Goal: Task Accomplishment & Management: Manage account settings

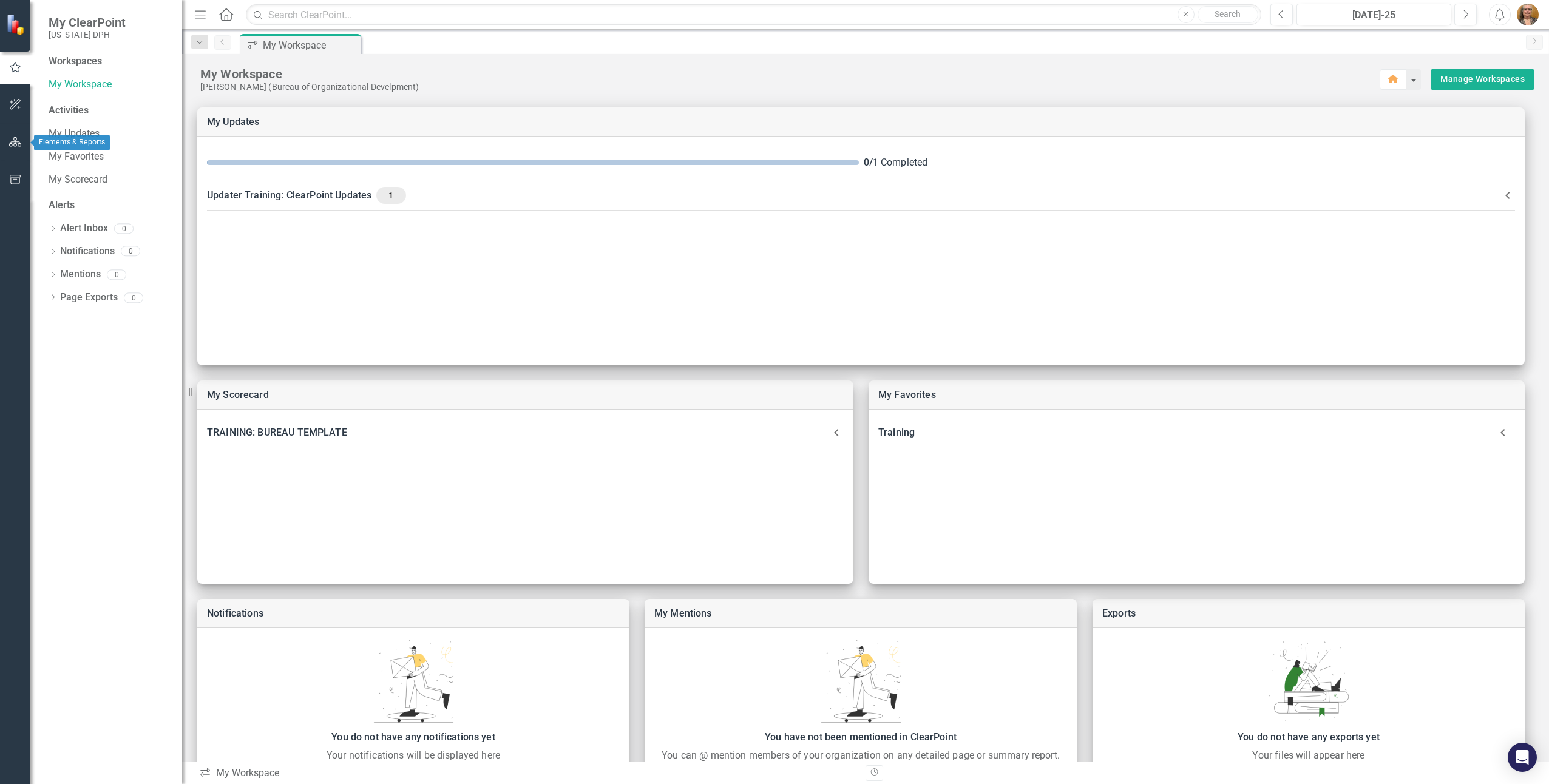
click at [16, 142] on icon "button" at bounding box center [15, 142] width 12 height 10
click at [51, 130] on icon "Dropdown" at bounding box center [53, 128] width 8 height 7
click at [57, 149] on icon "Dropdown" at bounding box center [59, 149] width 9 height 7
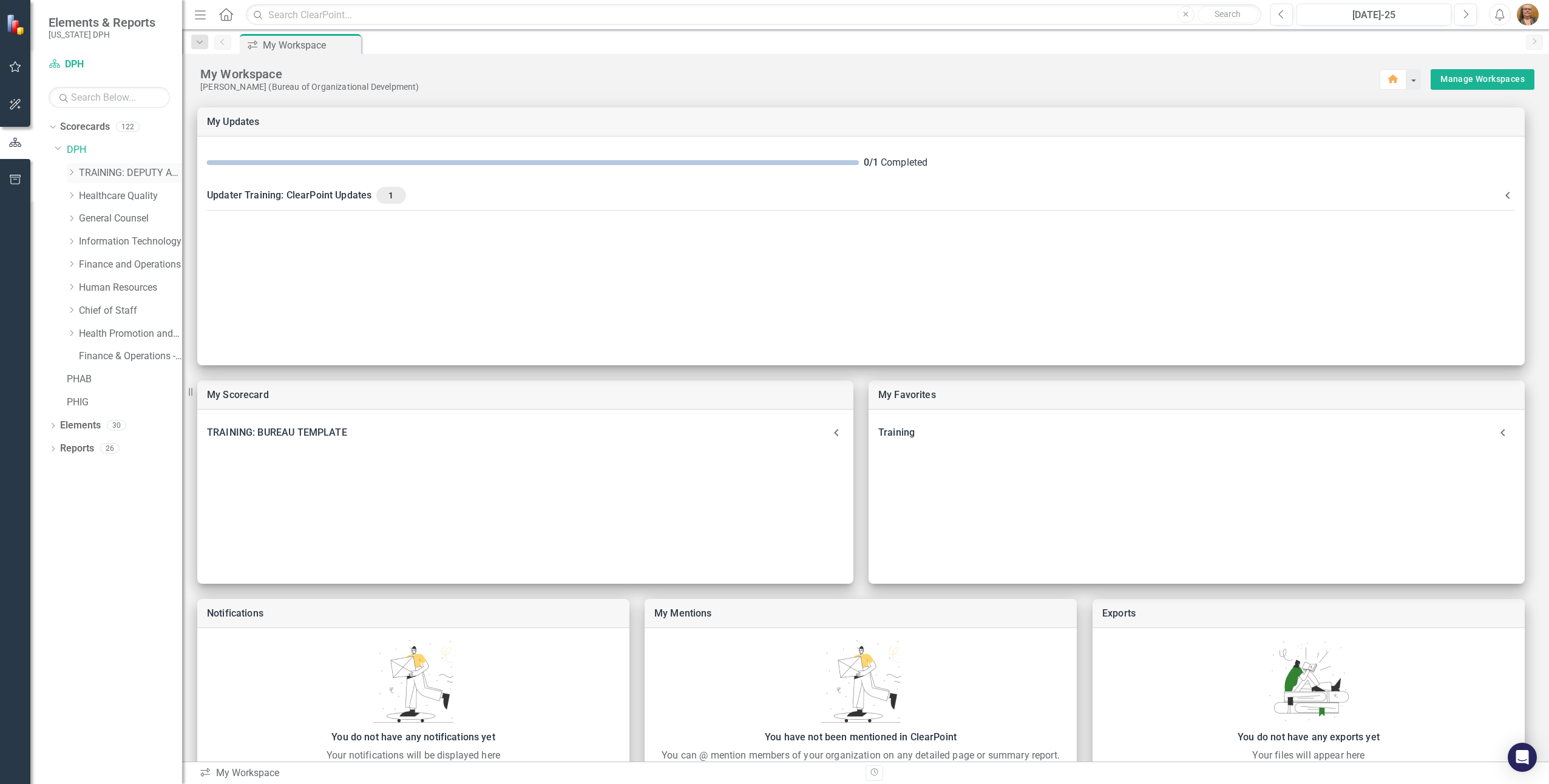
click at [71, 172] on icon "Dropdown" at bounding box center [71, 172] width 9 height 7
click at [115, 198] on link "TRAINING: BRANCH TEMPLATE" at bounding box center [136, 196] width 91 height 14
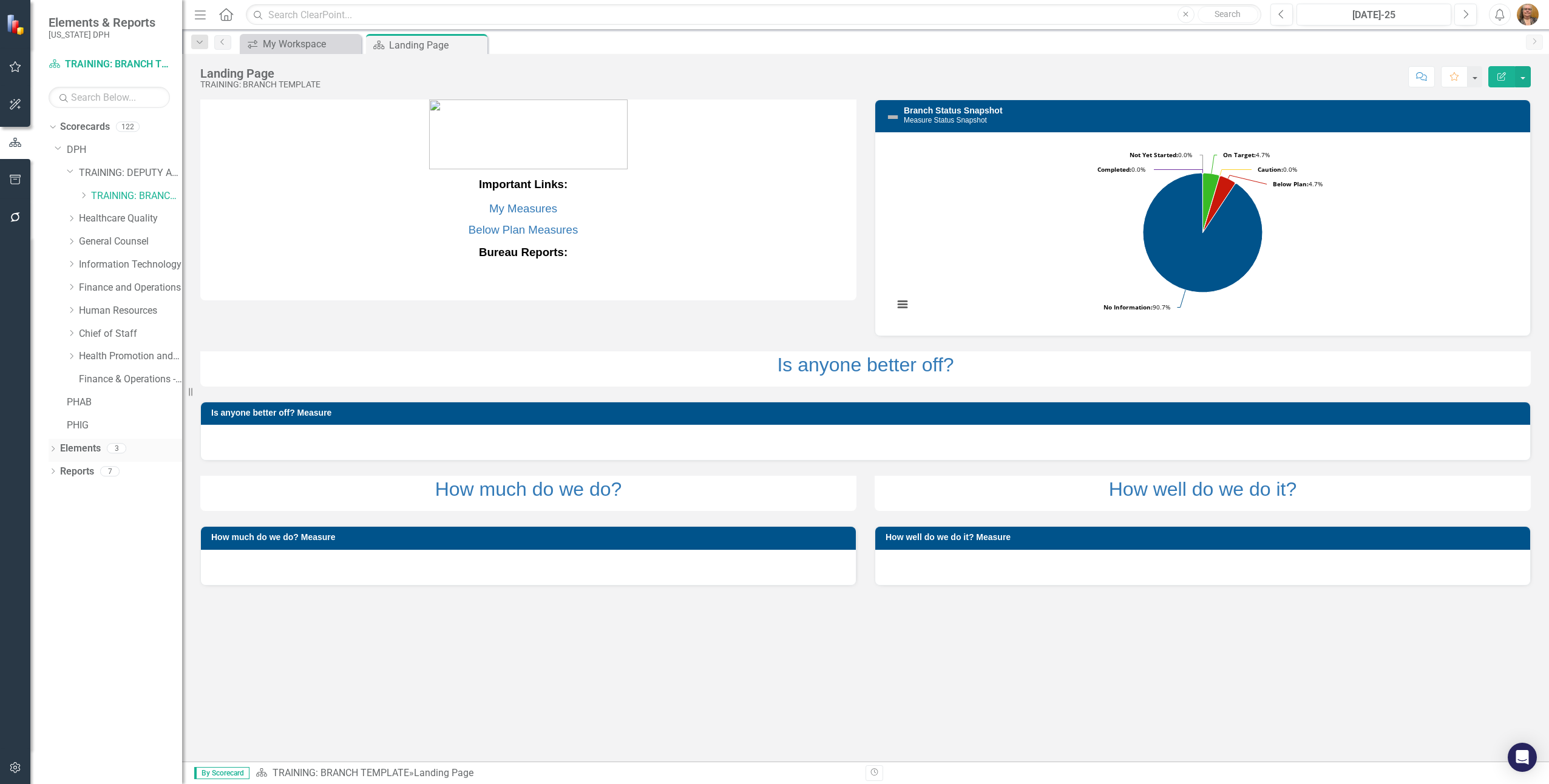
click at [79, 446] on link "Elements" at bounding box center [80, 449] width 40 height 14
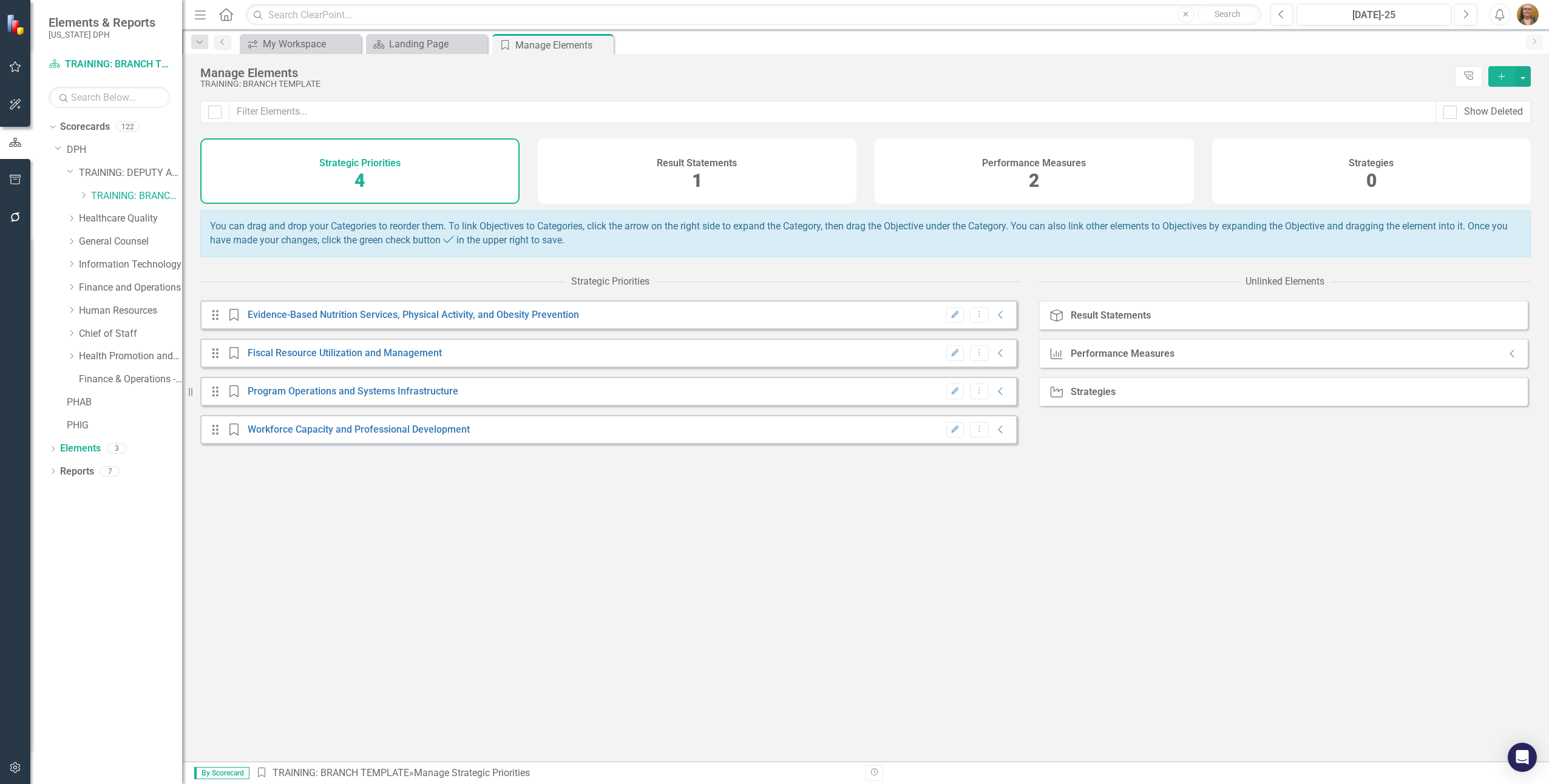
click at [1033, 180] on span "2" at bounding box center [1034, 181] width 10 height 21
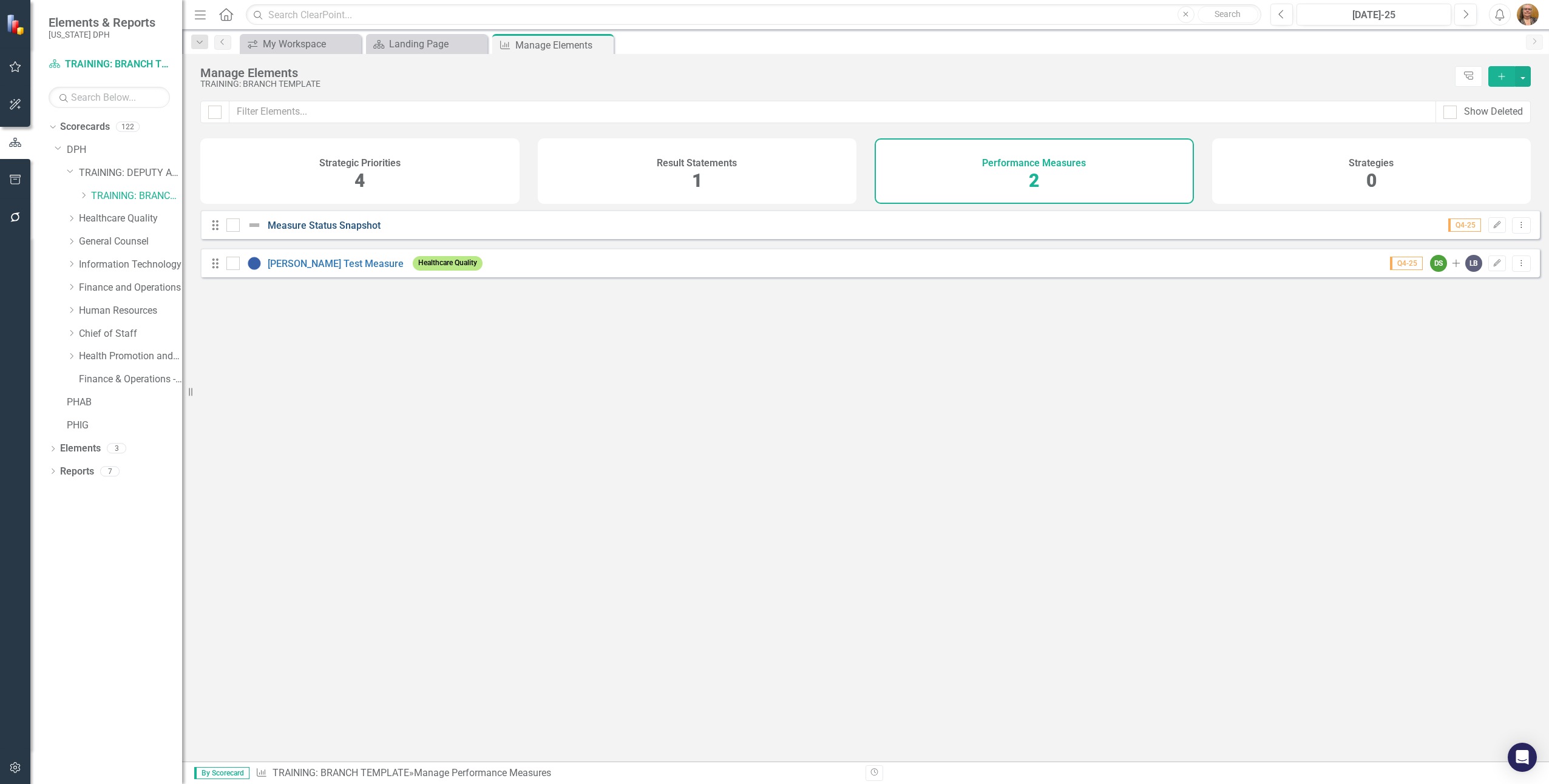
click at [283, 231] on link "Measure Status Snapshot" at bounding box center [324, 226] width 113 height 12
click at [314, 269] on link "[PERSON_NAME] Test Measure" at bounding box center [335, 264] width 136 height 12
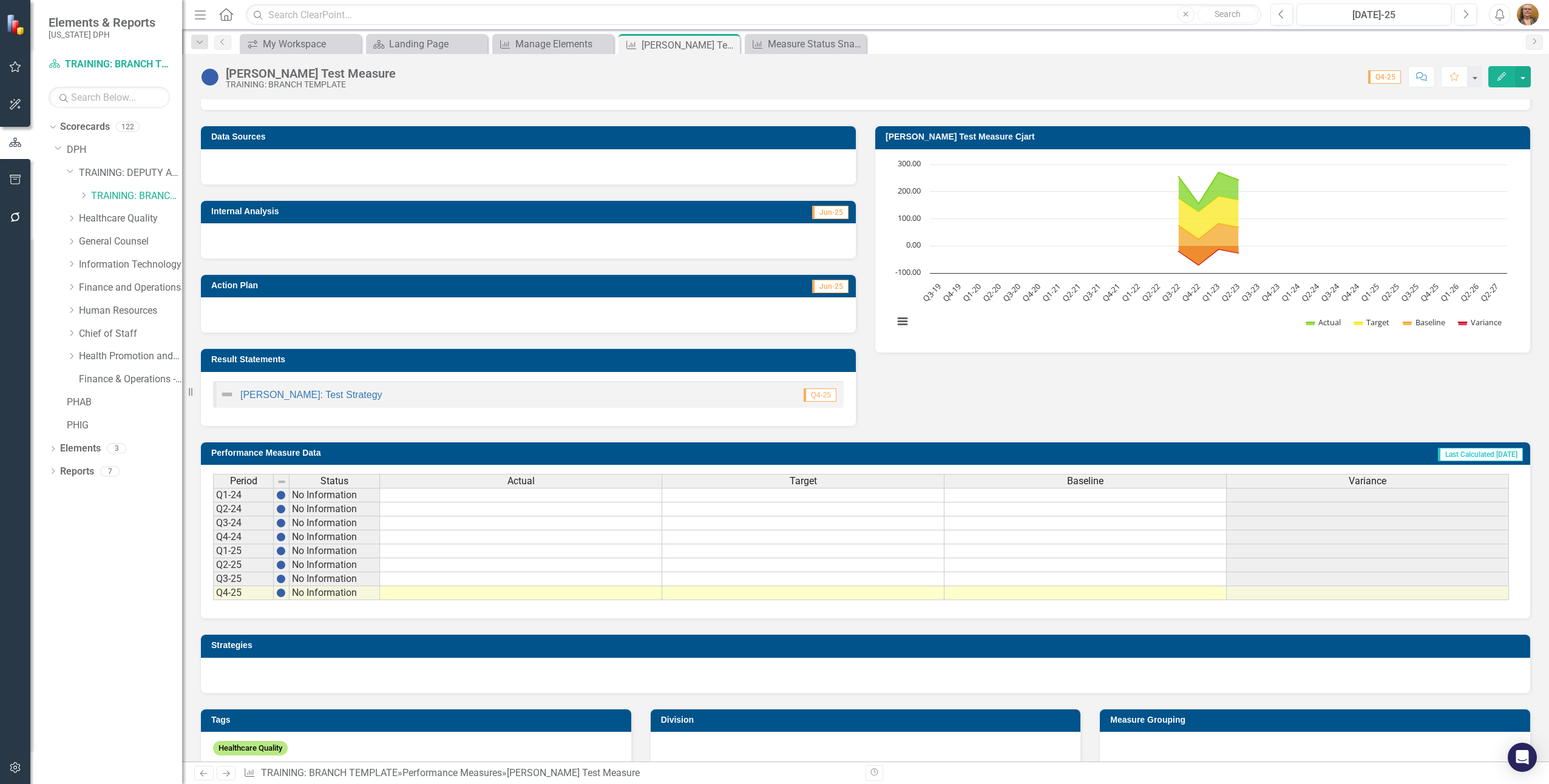
scroll to position [228, 0]
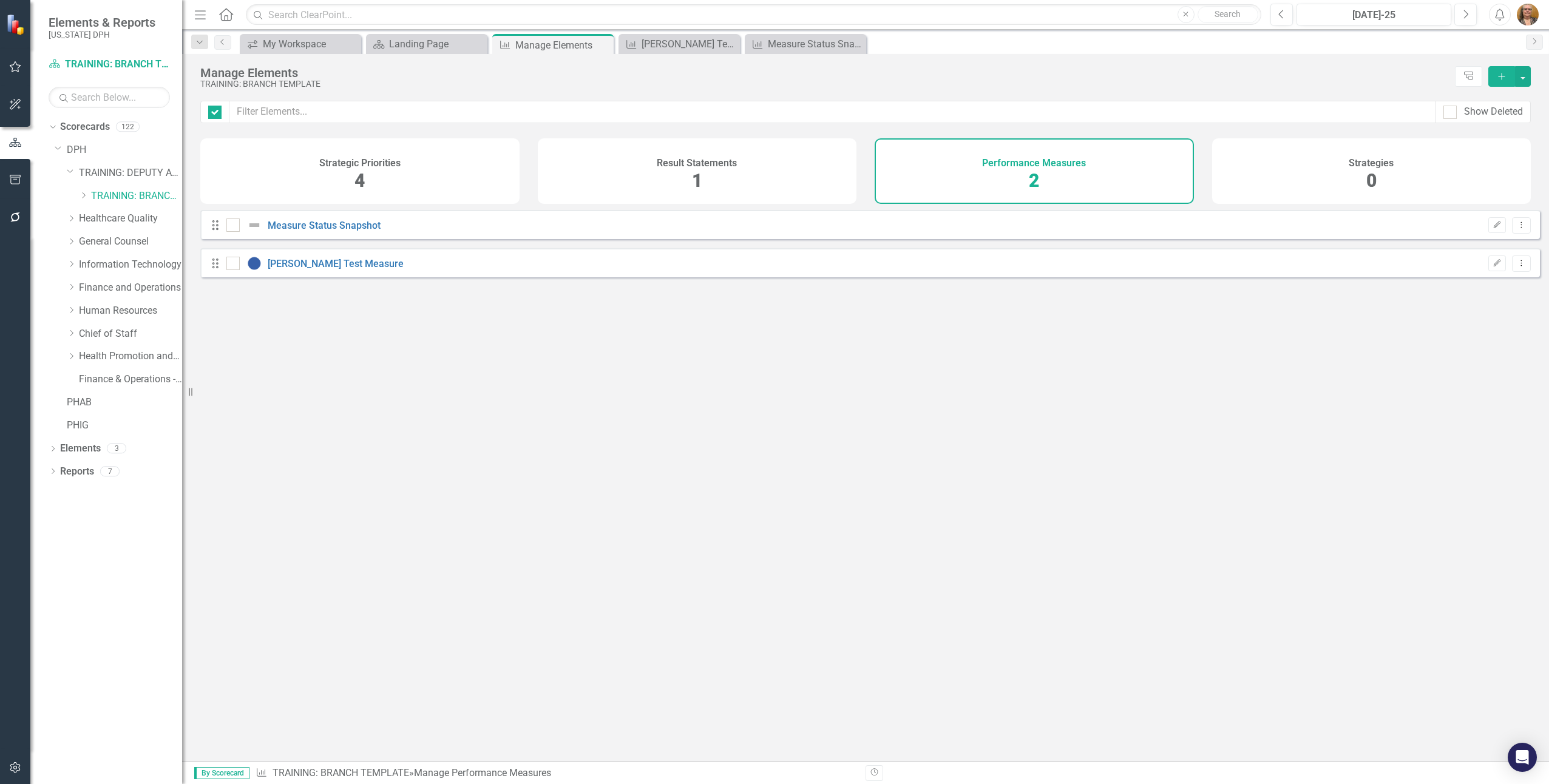
checkbox input "false"
click at [83, 450] on link "Elements" at bounding box center [80, 449] width 40 height 14
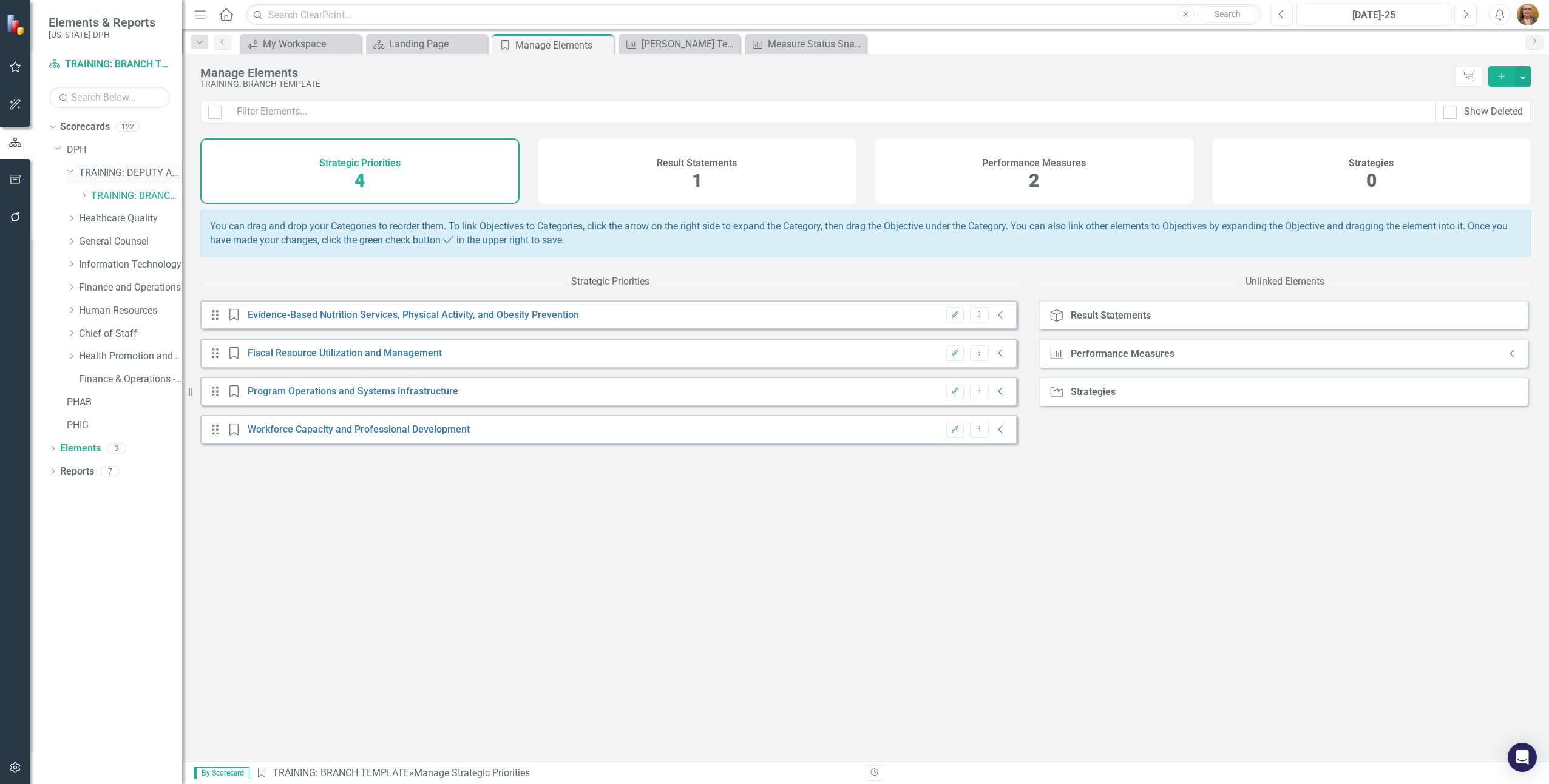
click at [84, 171] on link "TRAINING: DEPUTY AREA" at bounding box center [131, 173] width 103 height 14
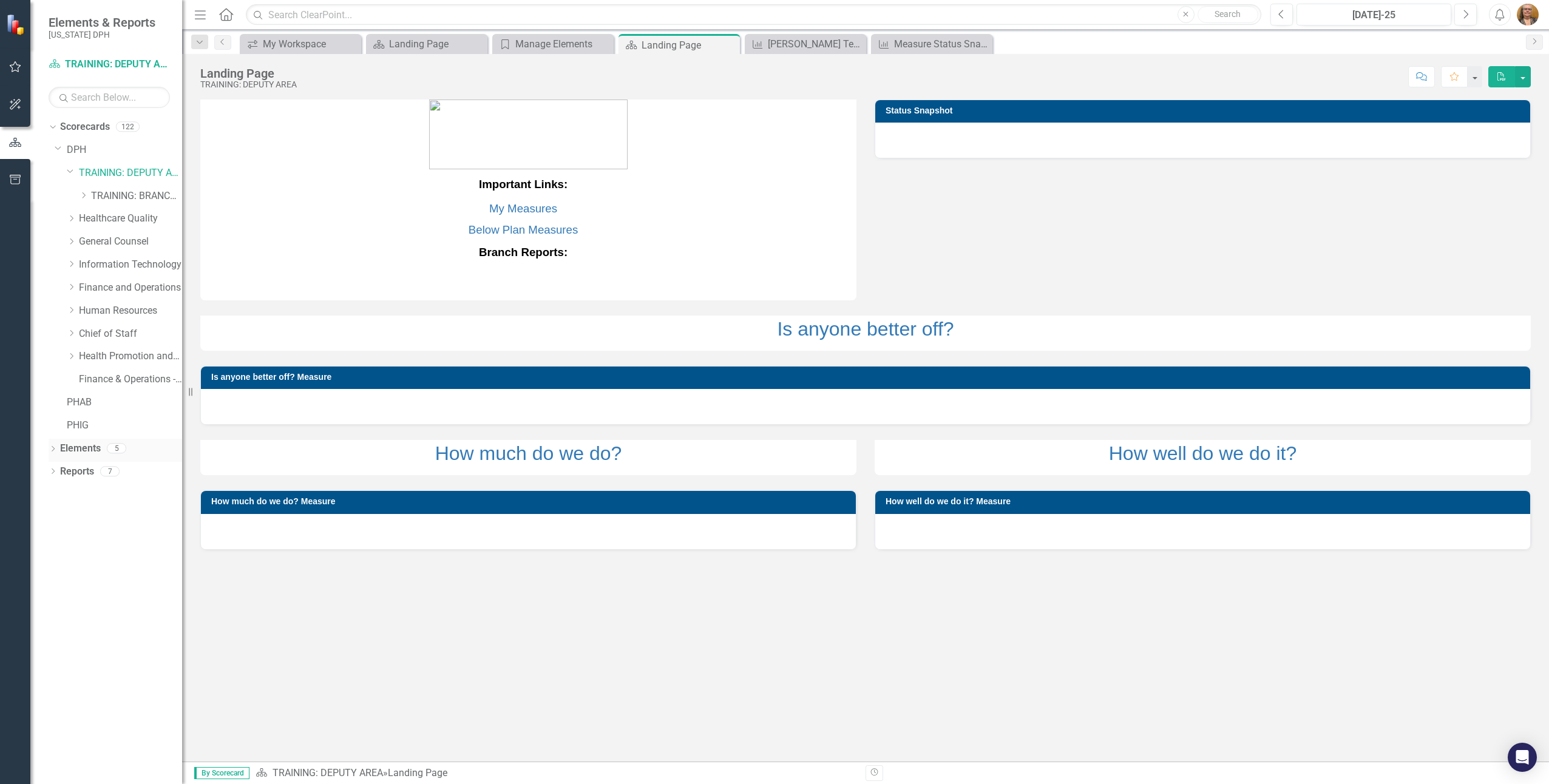
click at [57, 448] on icon "Dropdown" at bounding box center [53, 450] width 8 height 7
click at [83, 449] on link "Elements" at bounding box center [80, 449] width 40 height 14
click at [51, 445] on icon "Dropdown" at bounding box center [51, 448] width 7 height 8
click at [51, 445] on div "Dropdown" at bounding box center [53, 450] width 8 height 10
click at [59, 493] on icon at bounding box center [59, 494] width 3 height 6
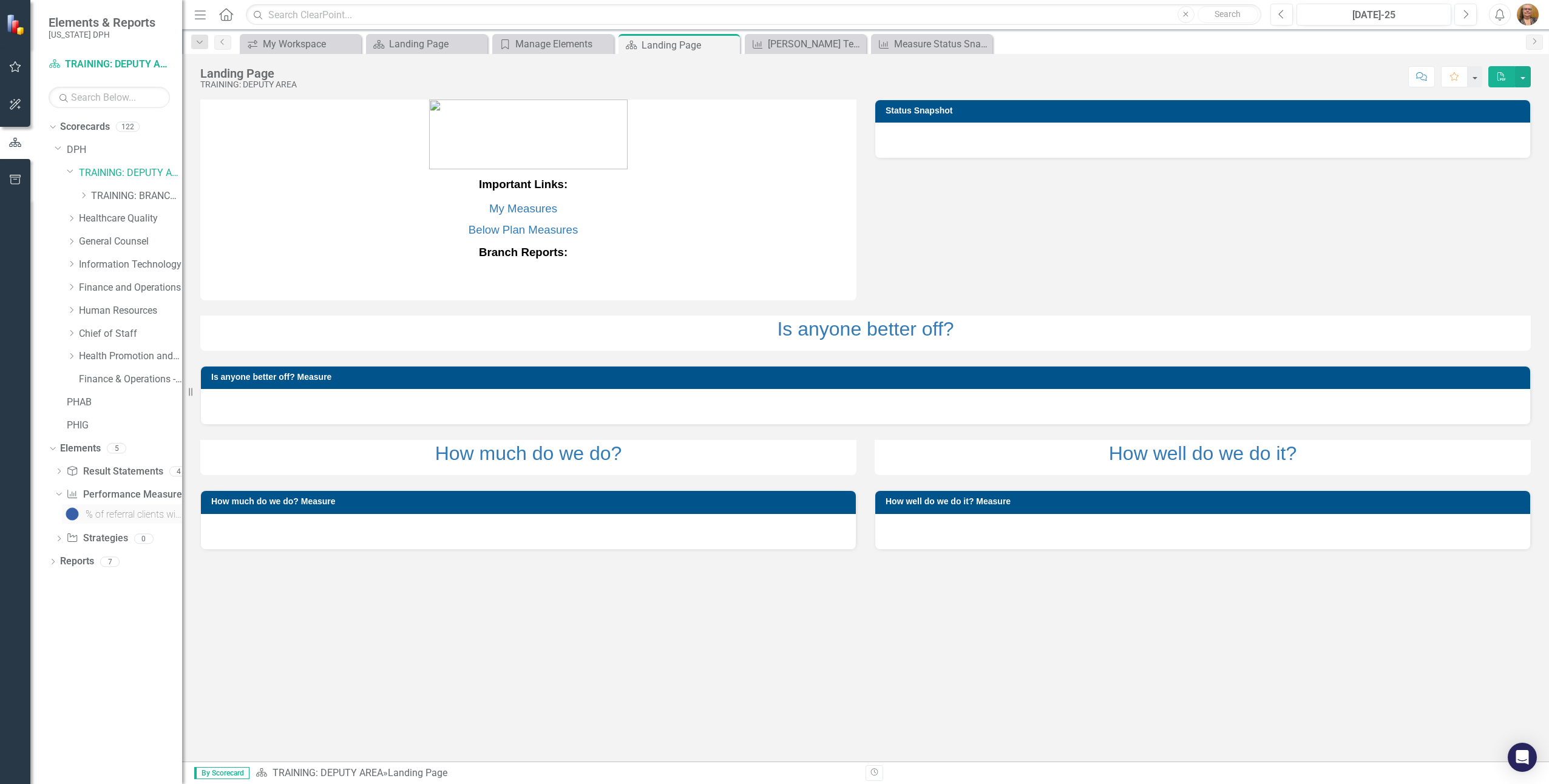
click at [90, 516] on div "% of referral clients with completed appointments" at bounding box center [134, 515] width 97 height 11
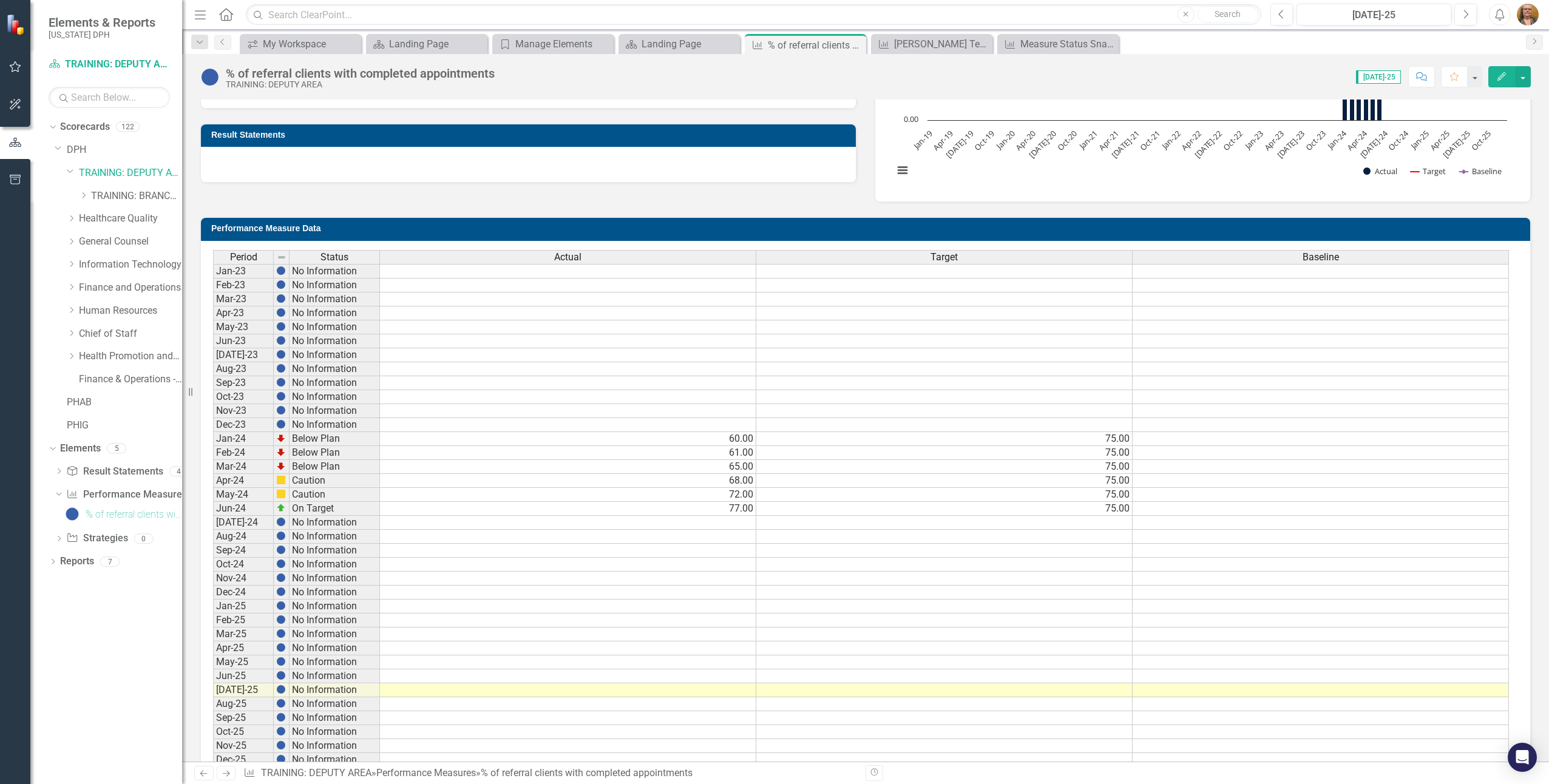
scroll to position [243, 0]
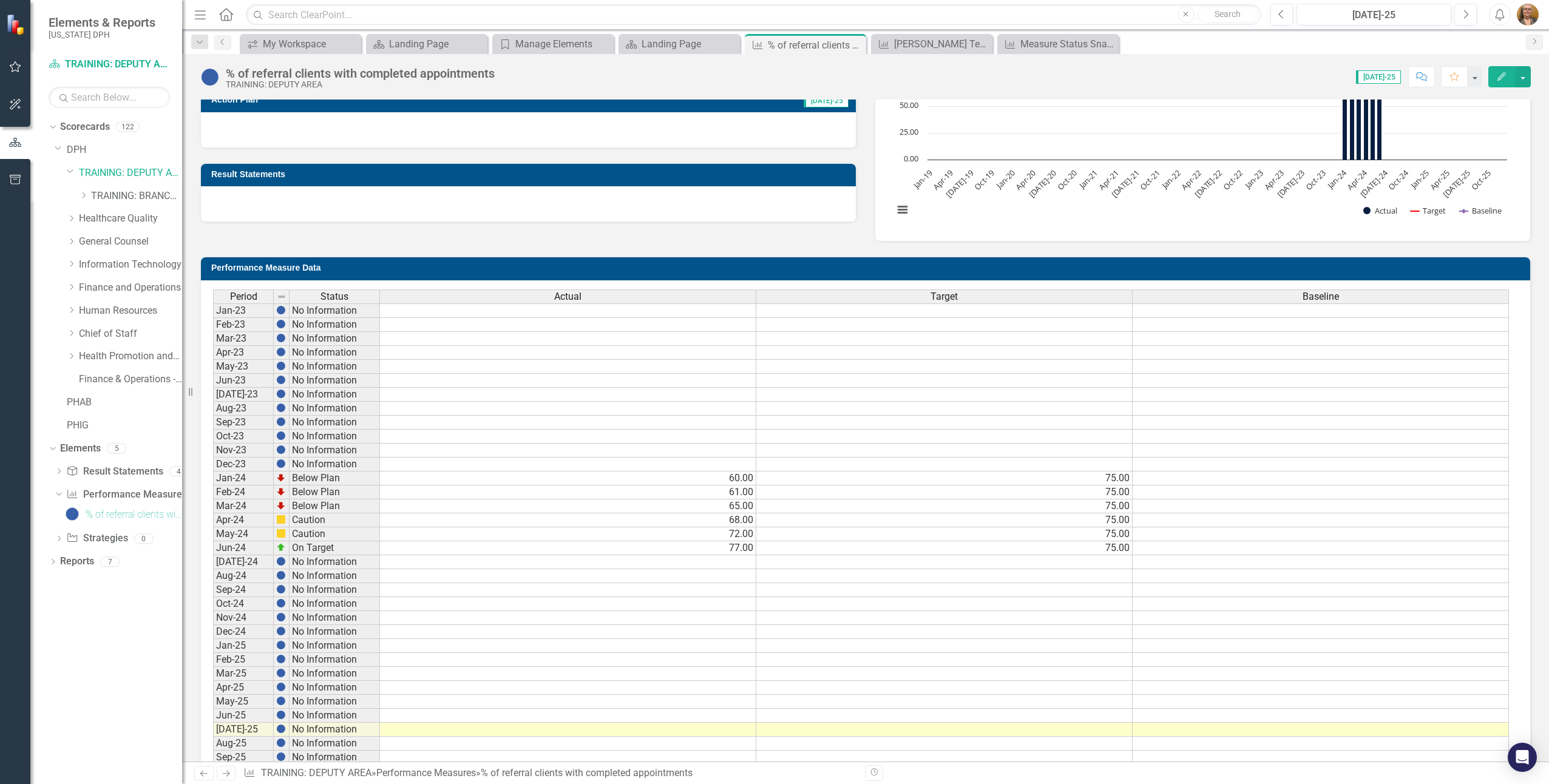
click at [418, 268] on h3 "Performance Measure Data" at bounding box center [867, 268] width 1313 height 9
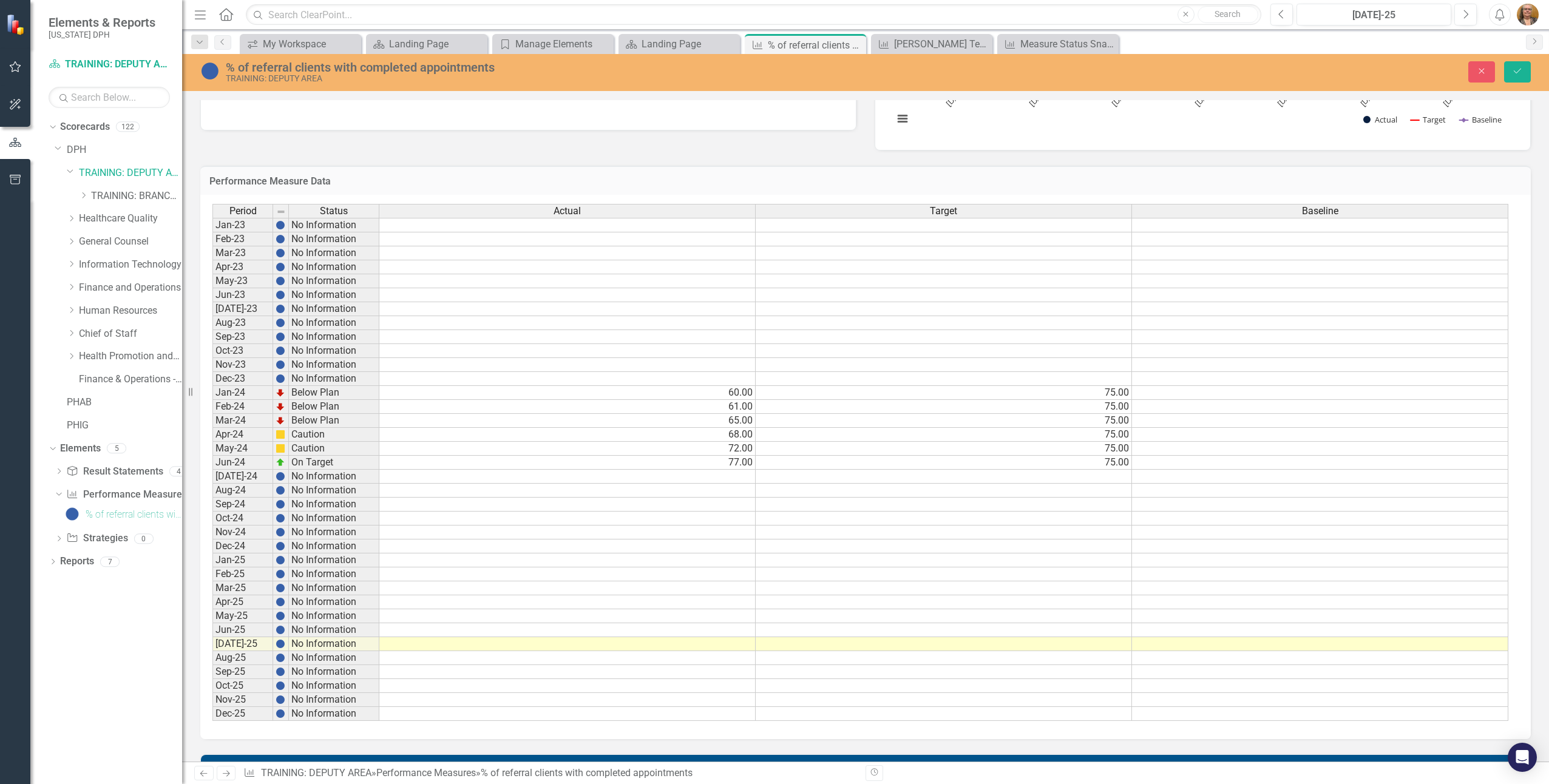
scroll to position [364, 0]
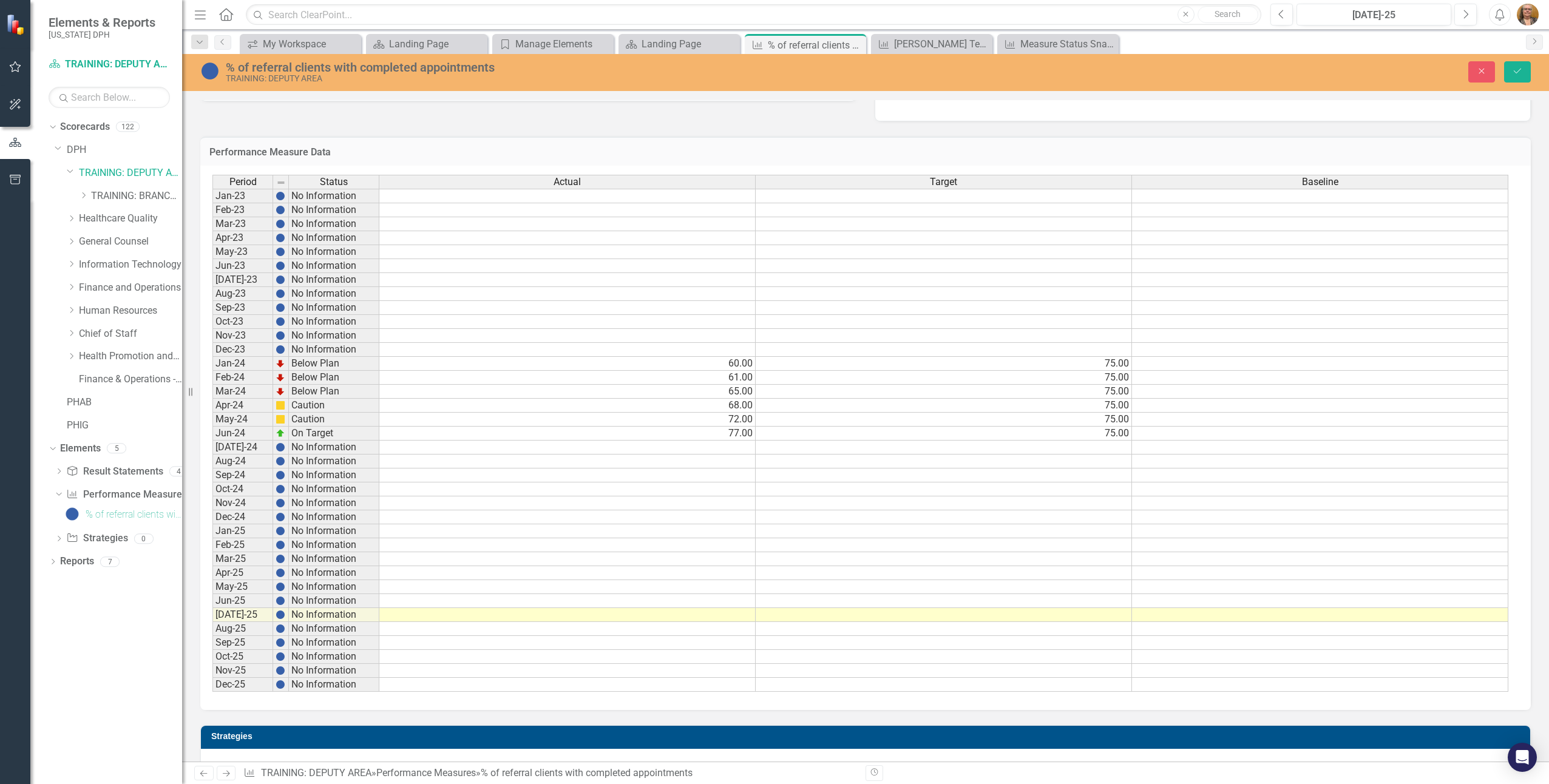
click at [1105, 434] on td "75.00" at bounding box center [944, 434] width 377 height 14
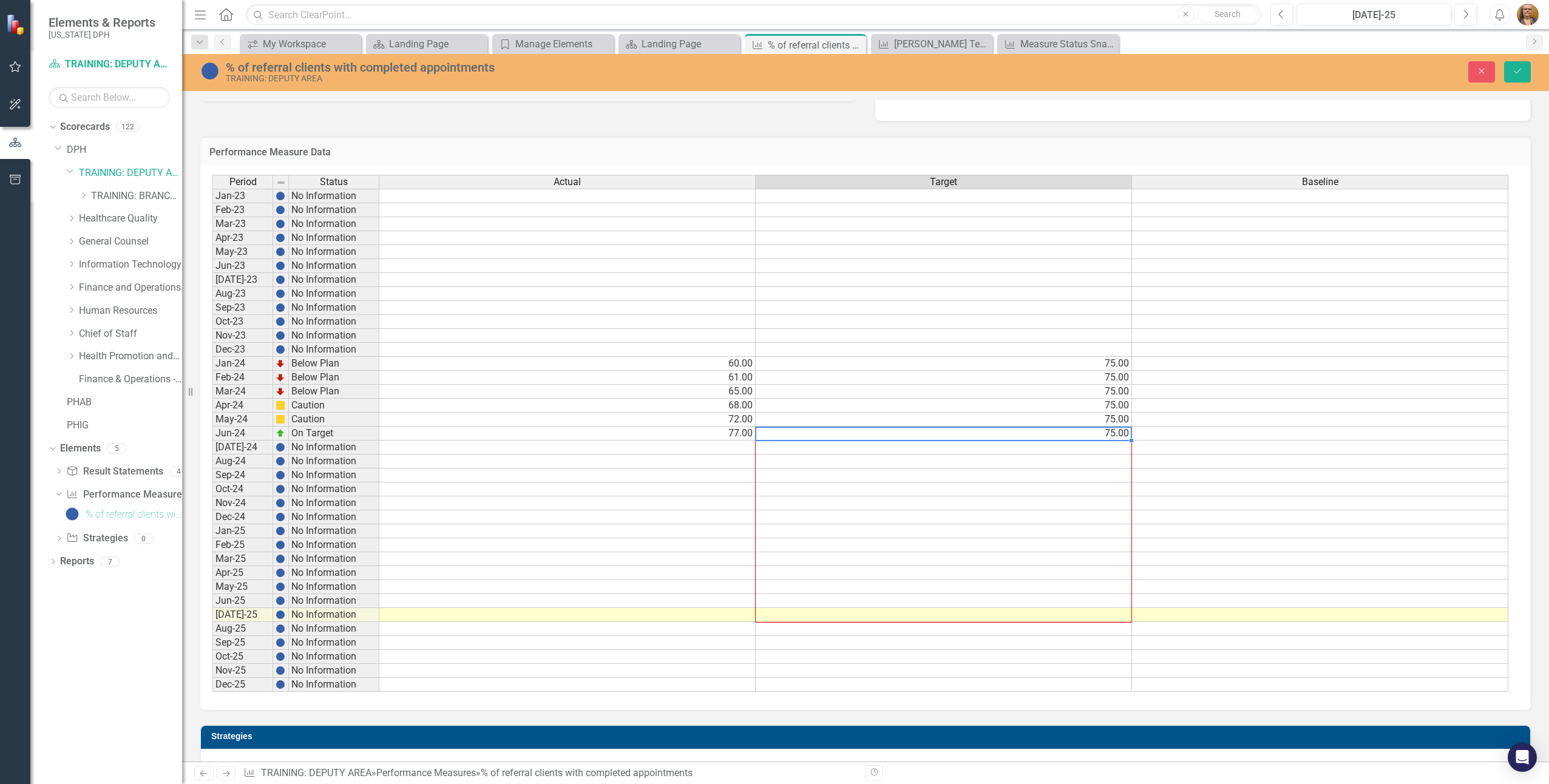
drag, startPoint x: 1132, startPoint y: 441, endPoint x: 1116, endPoint y: 612, distance: 171.7
click at [212, 612] on div "Period Status Actual Target Baseline Jan-23 No Information Feb-23 No Informatio…" at bounding box center [212, 434] width 0 height 517
type textarea "75"
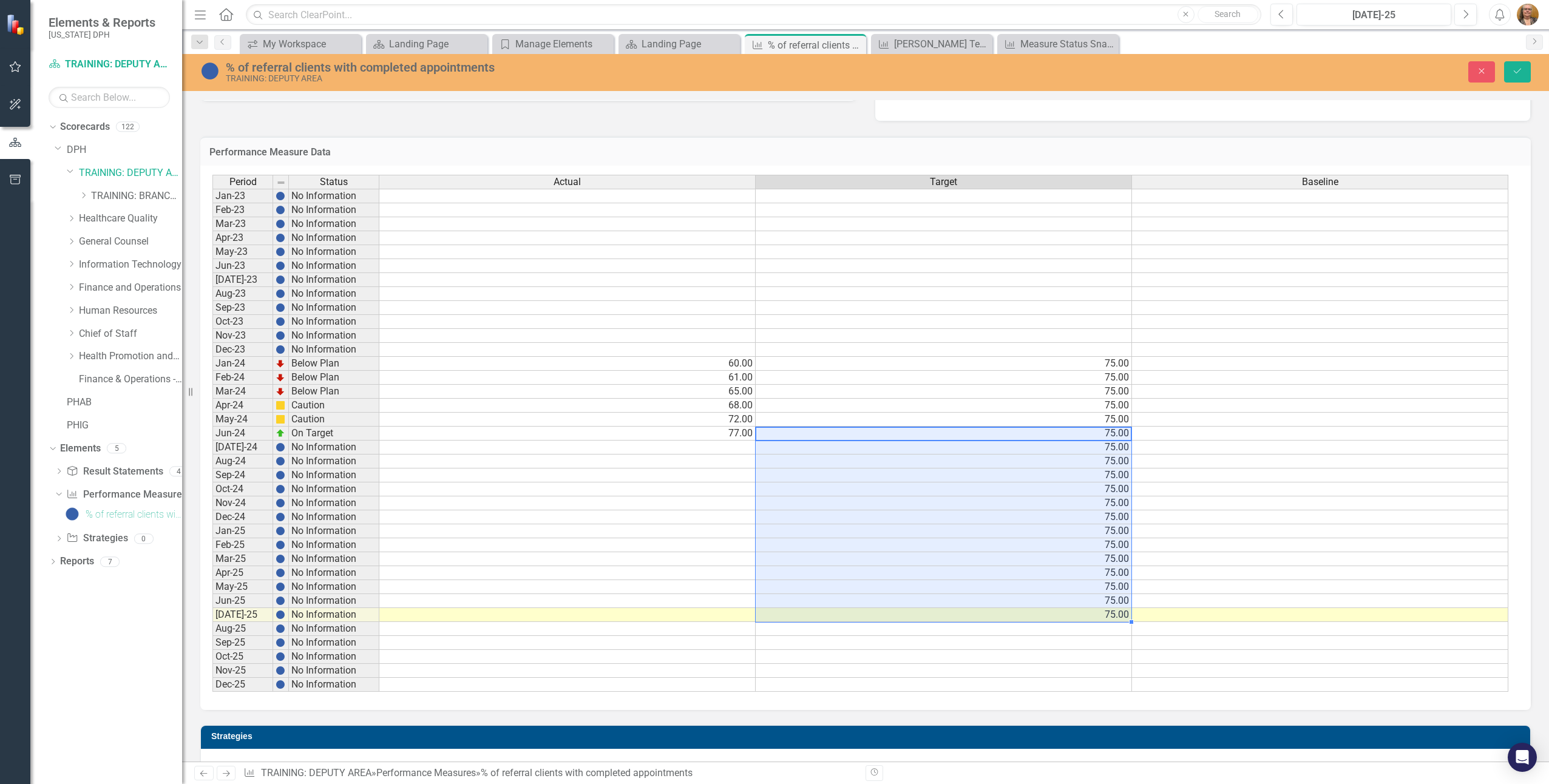
click at [1015, 530] on td "75.00" at bounding box center [944, 531] width 377 height 14
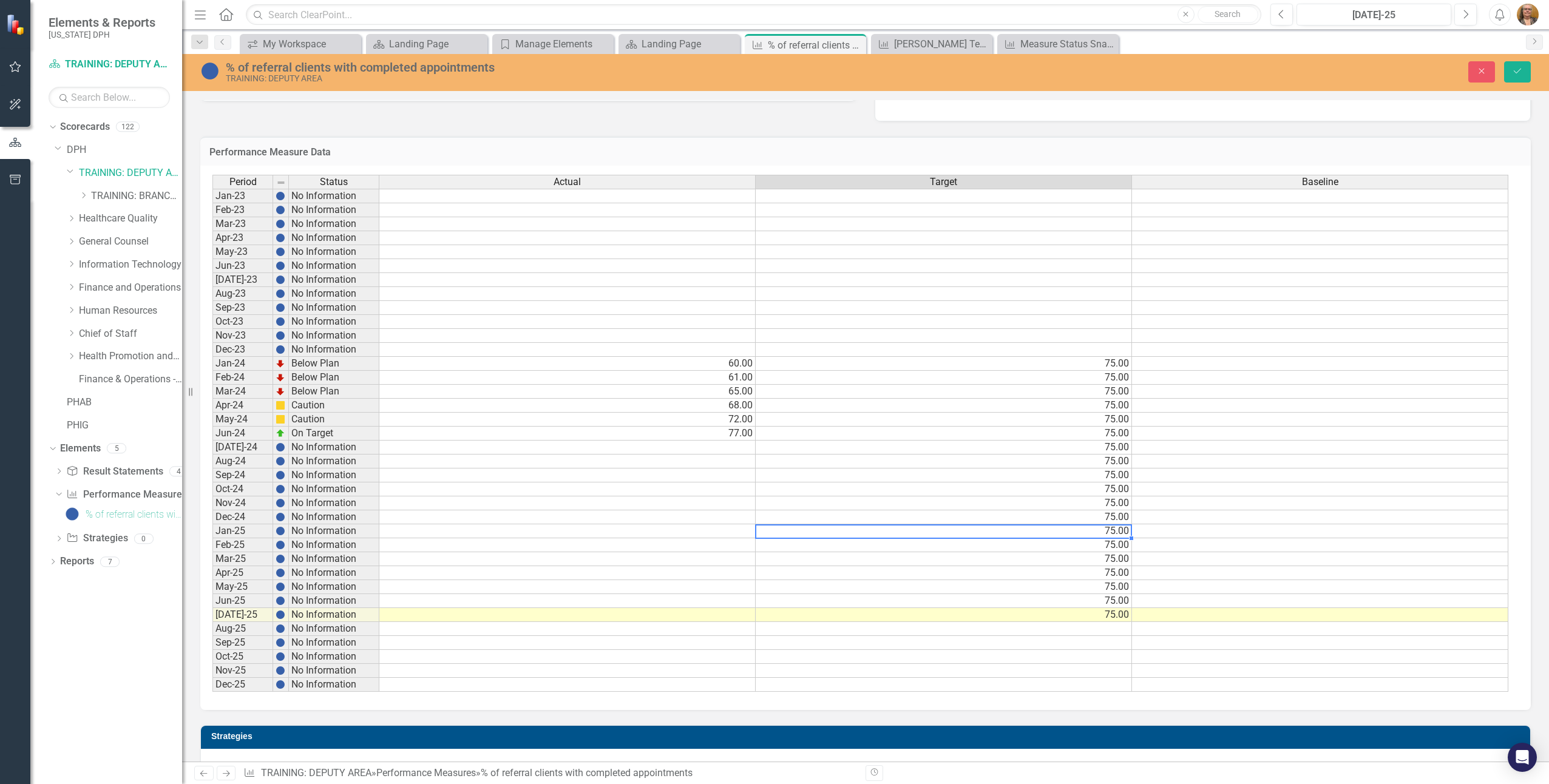
click at [1200, 537] on td at bounding box center [1320, 531] width 377 height 14
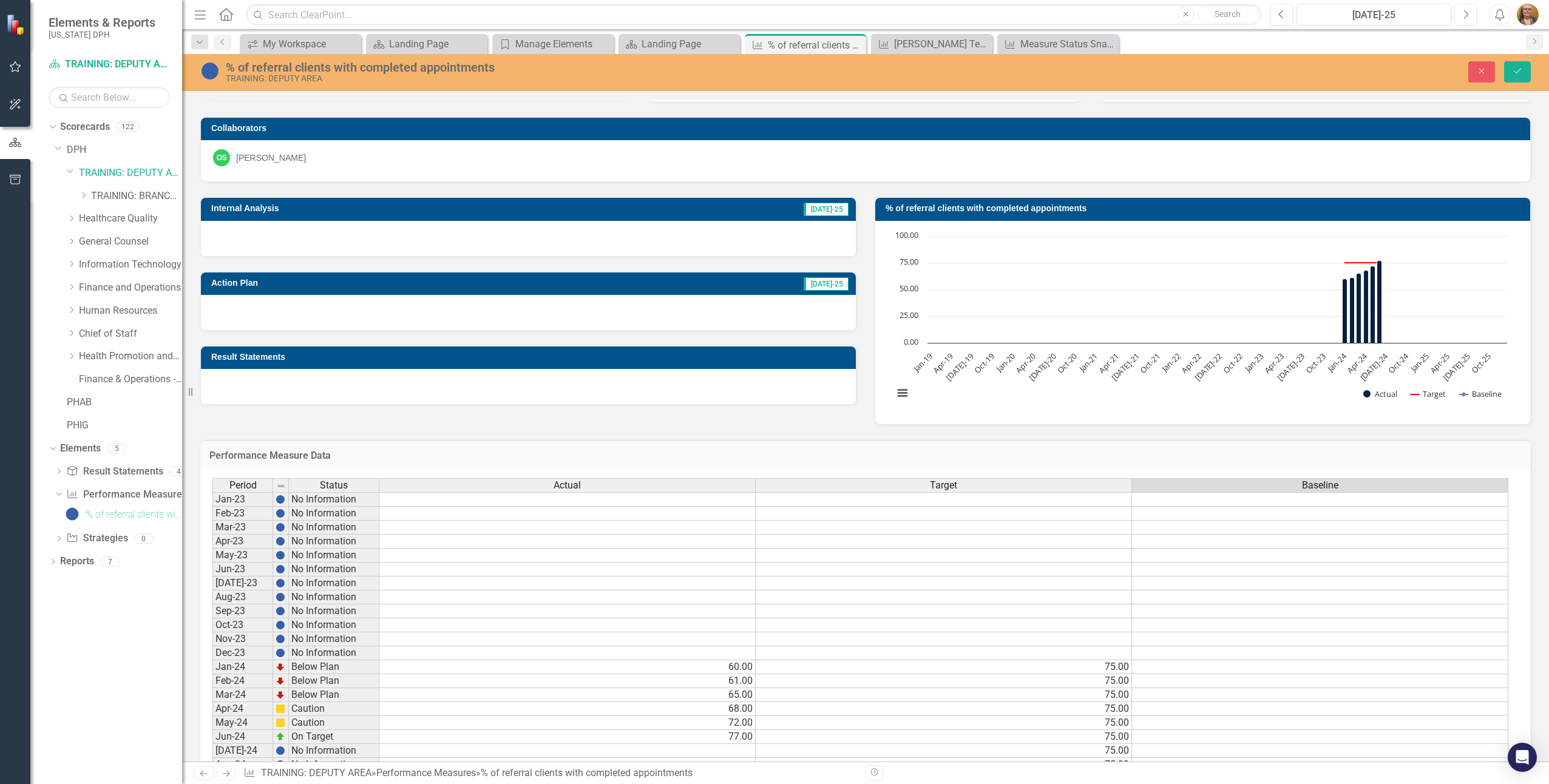
scroll to position [0, 0]
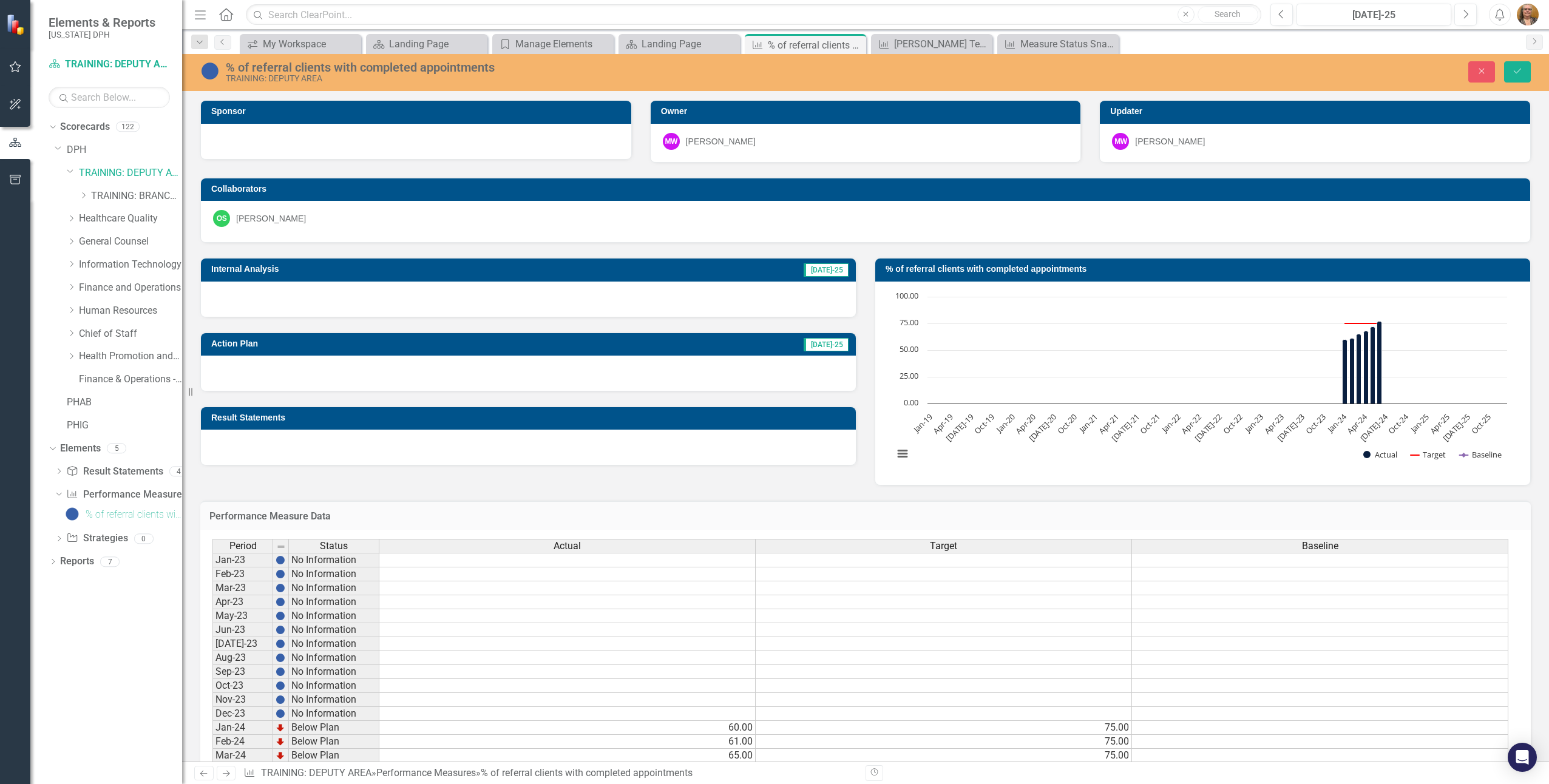
click at [283, 268] on h3 "Internal Analysis" at bounding box center [402, 268] width 380 height 9
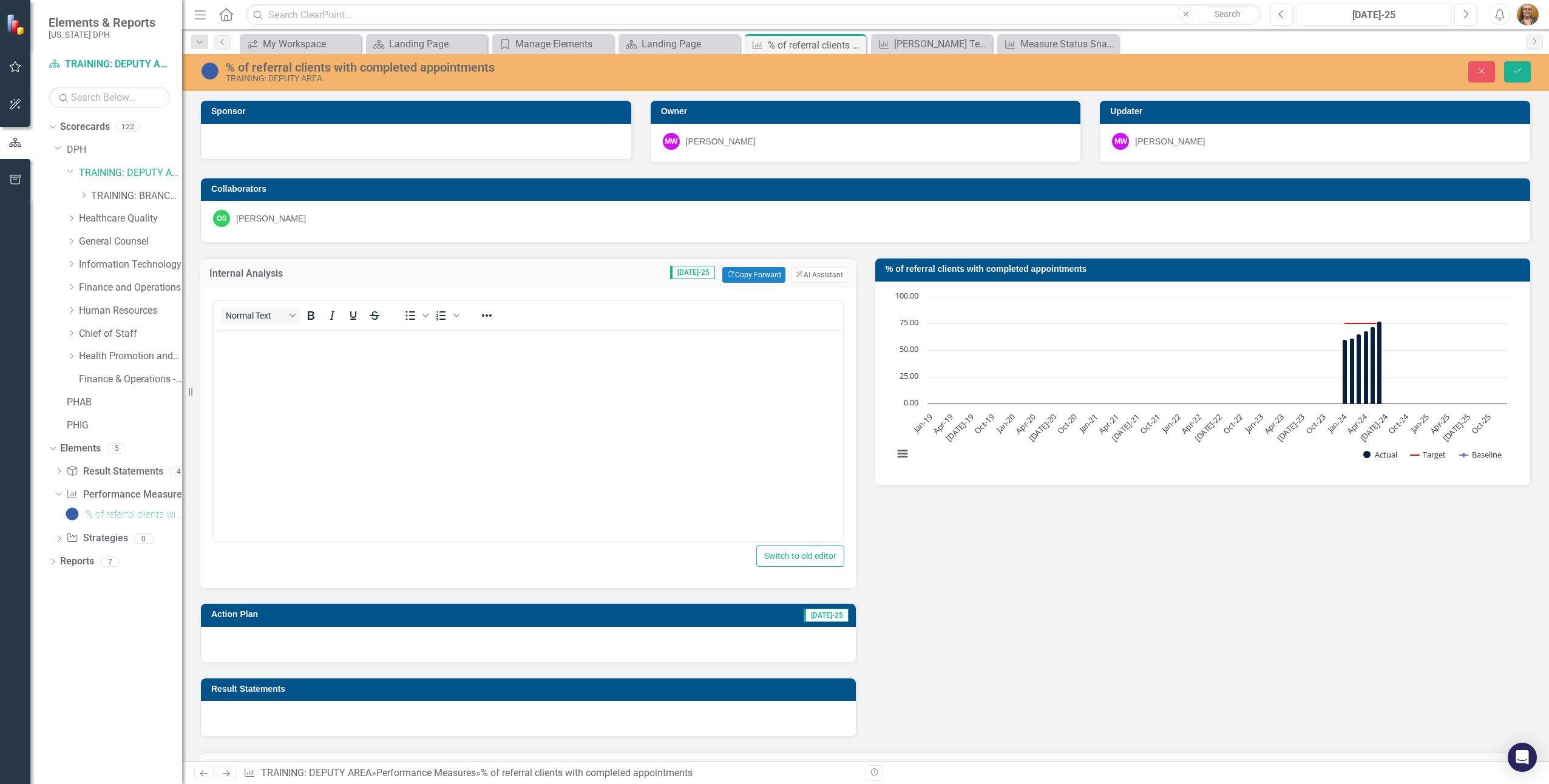
click at [497, 615] on h3 "Action Plan" at bounding box center [372, 615] width 321 height 9
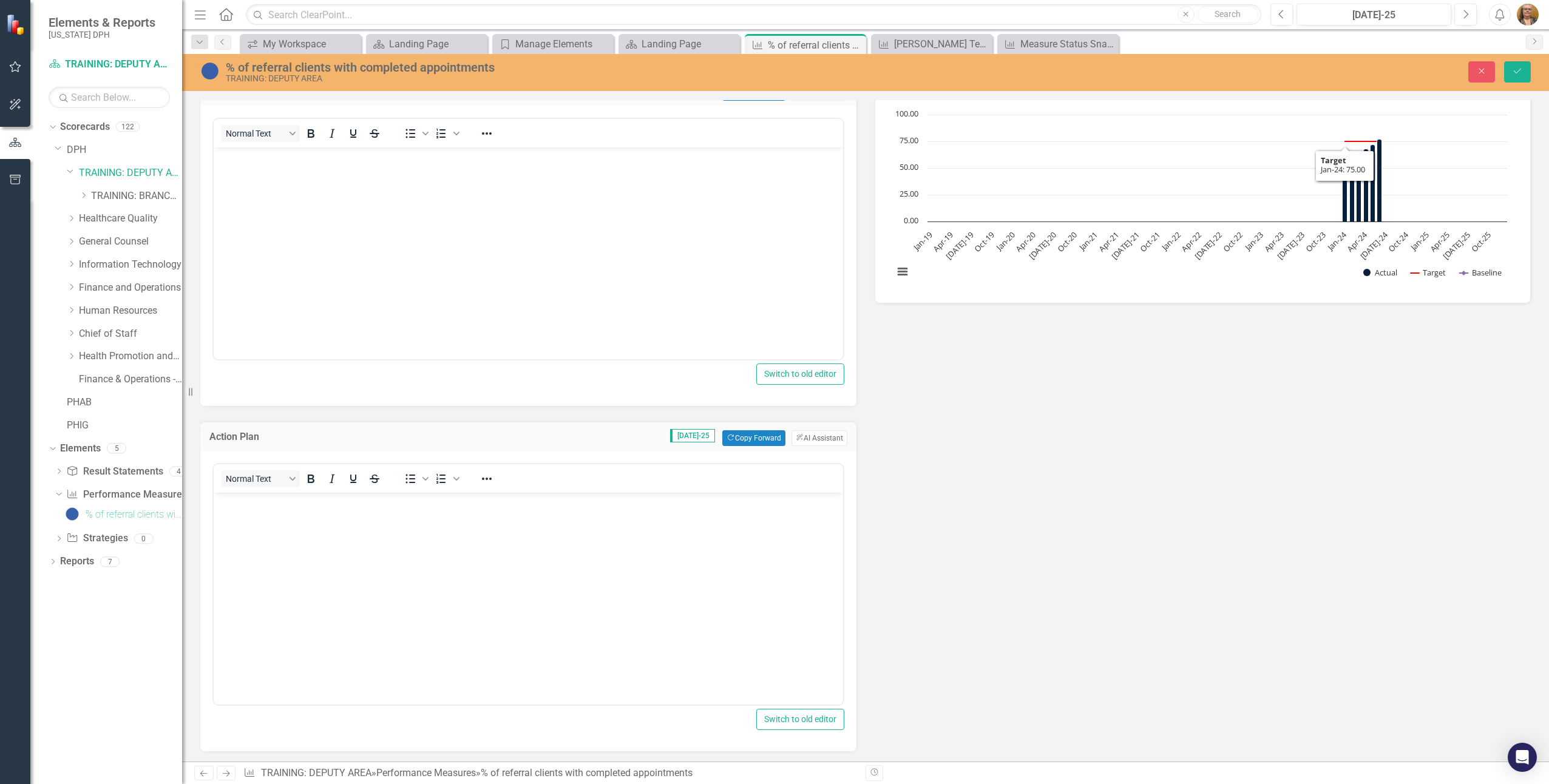
scroll to position [121, 0]
